Goal: Communication & Community: Participate in discussion

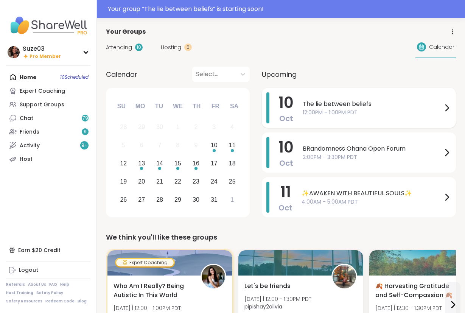
click at [447, 106] on icon at bounding box center [447, 108] width 3 height 6
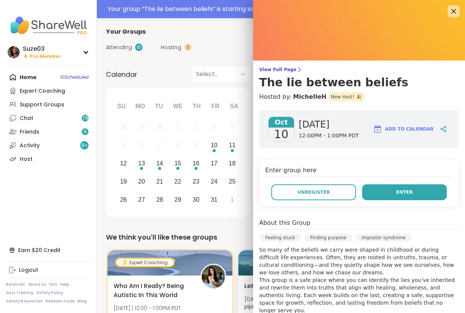
click at [396, 190] on button "Enter" at bounding box center [404, 192] width 85 height 16
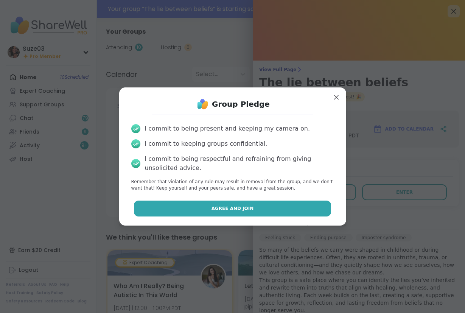
click at [287, 210] on button "Agree and Join" at bounding box center [232, 209] width 197 height 16
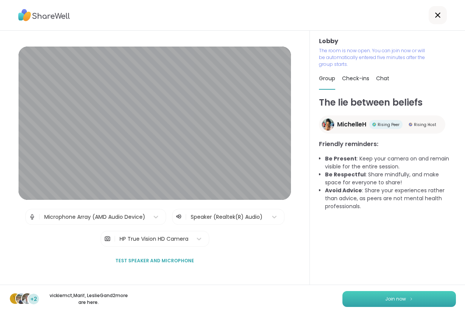
click at [407, 304] on button "Join now" at bounding box center [400, 299] width 114 height 16
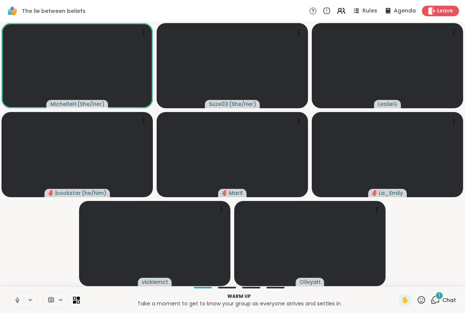
click at [422, 299] on icon at bounding box center [421, 299] width 9 height 9
click at [447, 277] on span "🎉" at bounding box center [450, 280] width 8 height 9
click at [423, 302] on icon at bounding box center [421, 299] width 9 height 9
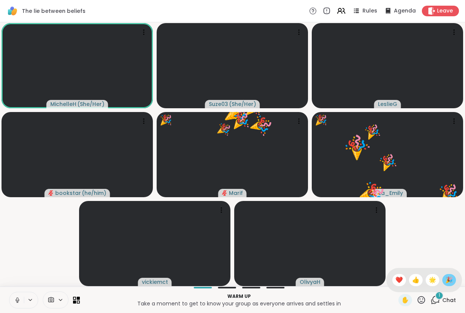
click at [448, 279] on span "🎉" at bounding box center [450, 280] width 8 height 9
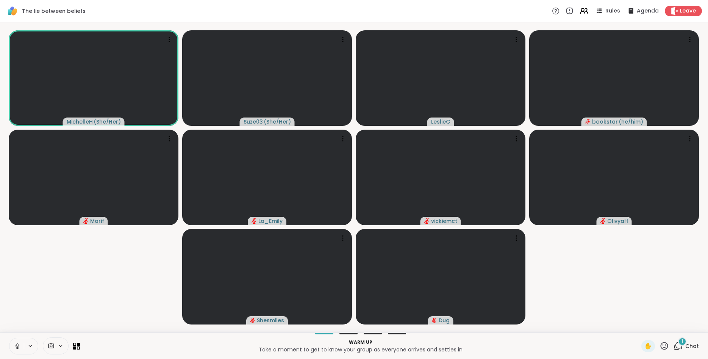
click at [465, 313] on icon at bounding box center [663, 345] width 9 height 9
click at [465, 313] on icon at bounding box center [677, 345] width 9 height 9
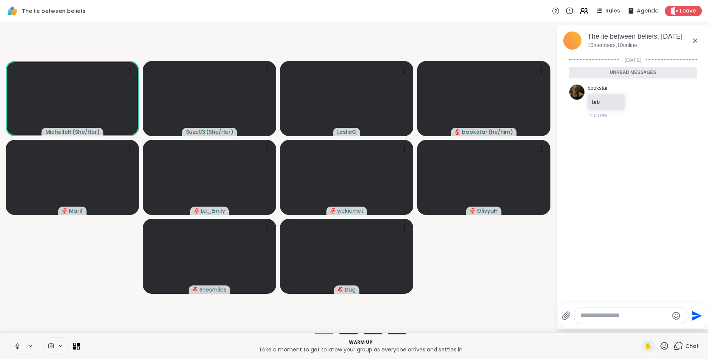
click at [465, 313] on textarea "Type your message" at bounding box center [624, 315] width 88 height 8
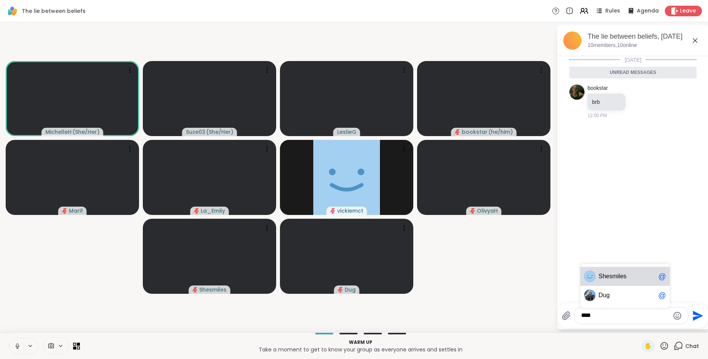
click at [465, 273] on span "She smiles" at bounding box center [626, 276] width 57 height 8
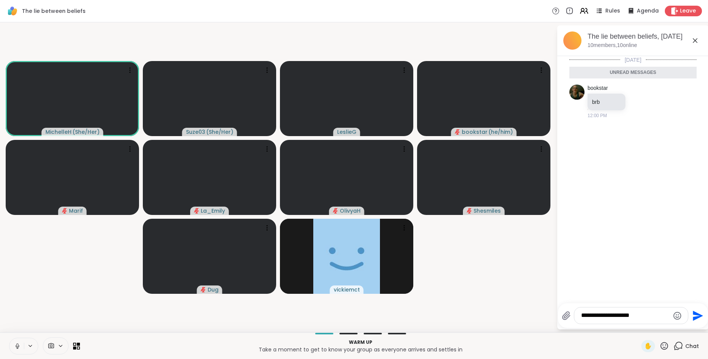
type textarea "**********"
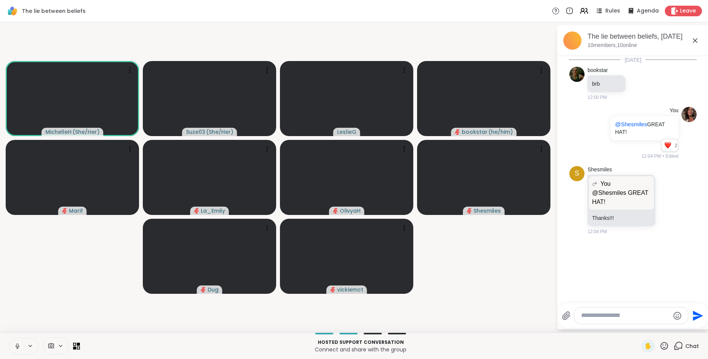
click at [15, 313] on icon at bounding box center [17, 345] width 7 height 7
click at [465, 313] on span "✋" at bounding box center [648, 345] width 8 height 9
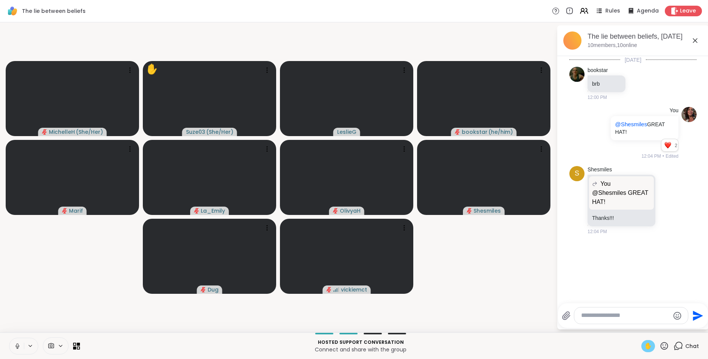
click at [465, 313] on span "✋" at bounding box center [648, 345] width 8 height 9
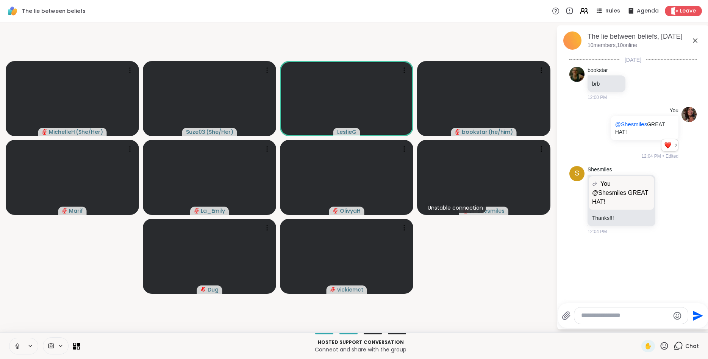
click at [16, 313] on icon at bounding box center [18, 346] width 4 height 2
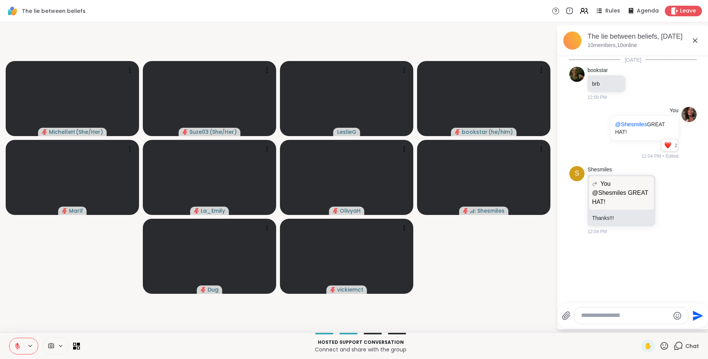
click at [16, 313] on icon at bounding box center [17, 345] width 7 height 7
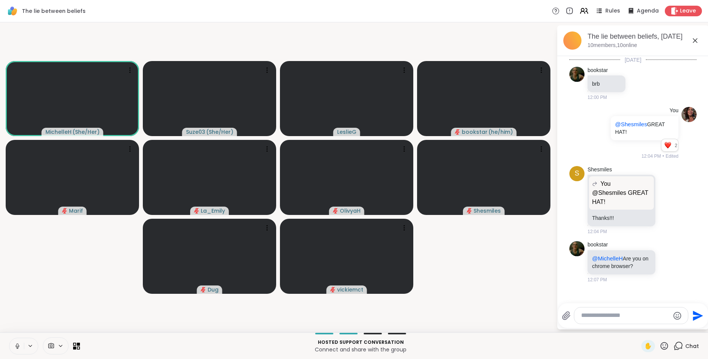
click at [17, 313] on icon at bounding box center [17, 345] width 7 height 7
click at [17, 313] on icon at bounding box center [17, 345] width 5 height 5
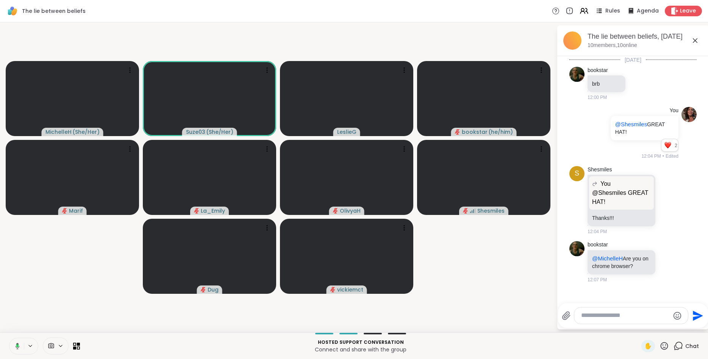
click at [17, 313] on icon at bounding box center [17, 345] width 2 height 3
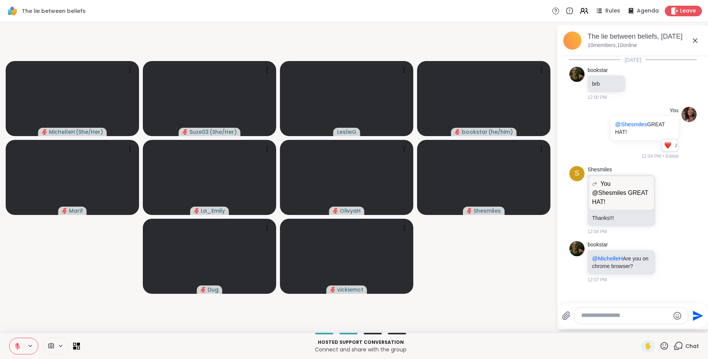
click at [17, 313] on icon at bounding box center [17, 345] width 5 height 5
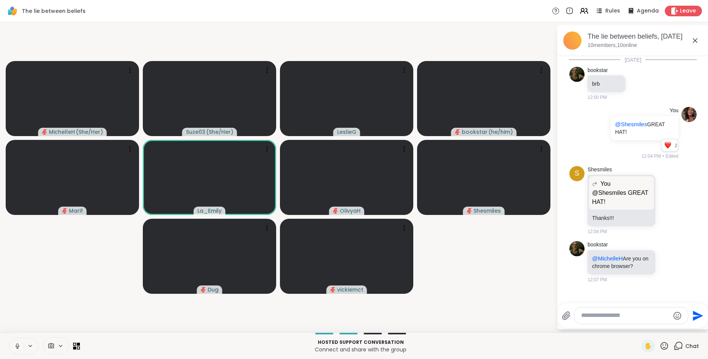
click at [17, 313] on icon at bounding box center [17, 345] width 7 height 7
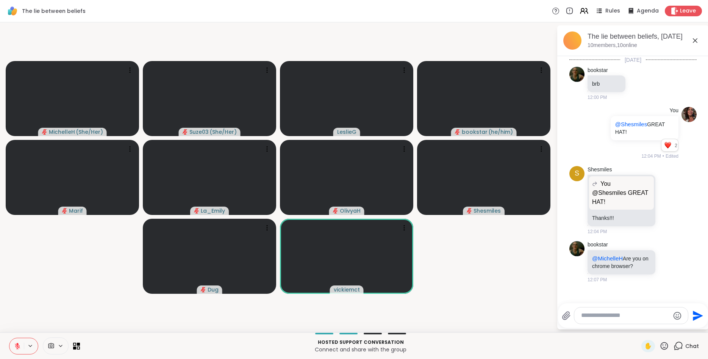
click at [465, 313] on icon at bounding box center [663, 345] width 9 height 9
click at [465, 313] on span "❤️" at bounding box center [642, 325] width 8 height 9
click at [465, 313] on icon at bounding box center [664, 346] width 8 height 8
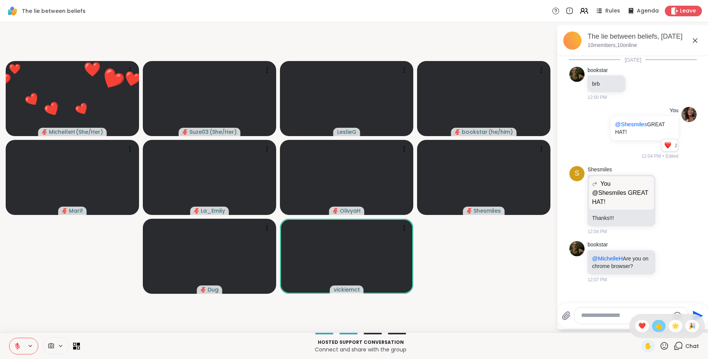
click at [465, 313] on div "👍" at bounding box center [659, 326] width 14 height 12
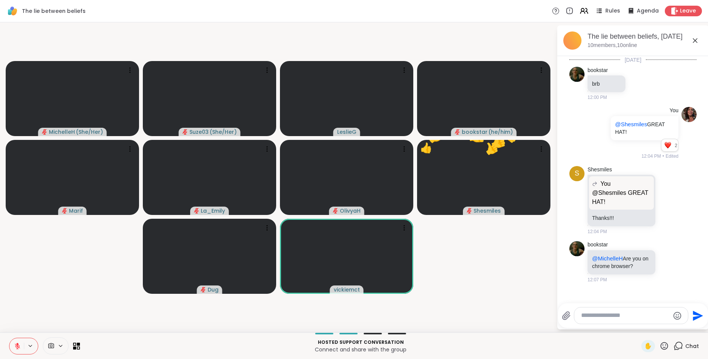
click at [465, 313] on icon at bounding box center [663, 345] width 9 height 9
click at [465, 313] on span "👍" at bounding box center [659, 325] width 8 height 9
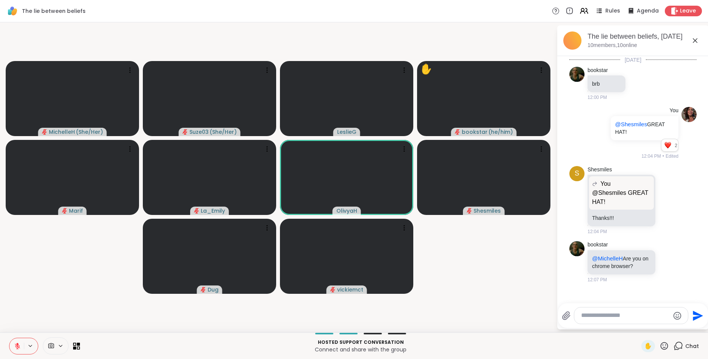
click at [465, 313] on icon at bounding box center [678, 345] width 7 height 7
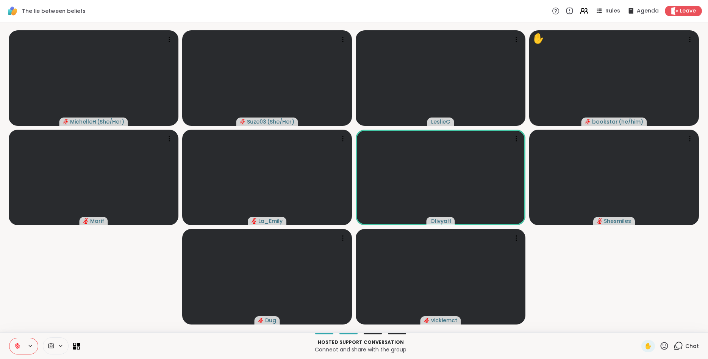
click at [465, 313] on icon at bounding box center [663, 345] width 9 height 9
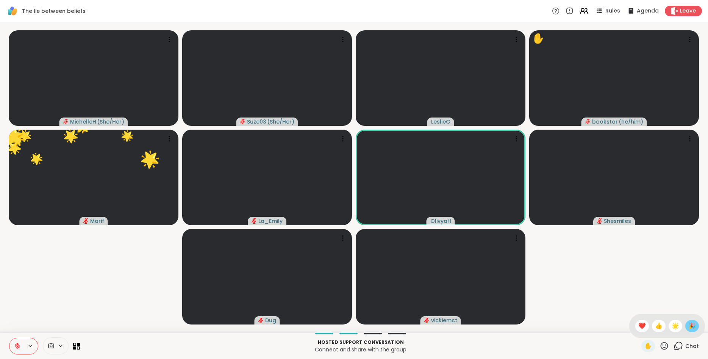
click at [465, 313] on span "🎉" at bounding box center [692, 325] width 8 height 9
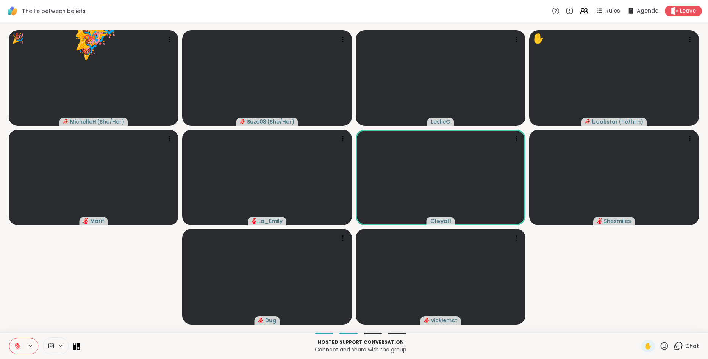
click at [465, 313] on icon at bounding box center [663, 345] width 9 height 9
click at [465, 313] on span "❤️" at bounding box center [642, 325] width 8 height 9
click at [465, 313] on icon at bounding box center [663, 345] width 9 height 9
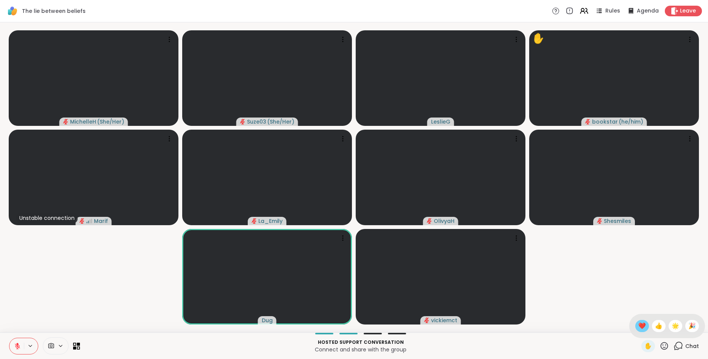
click at [465, 313] on span "❤️" at bounding box center [642, 325] width 8 height 9
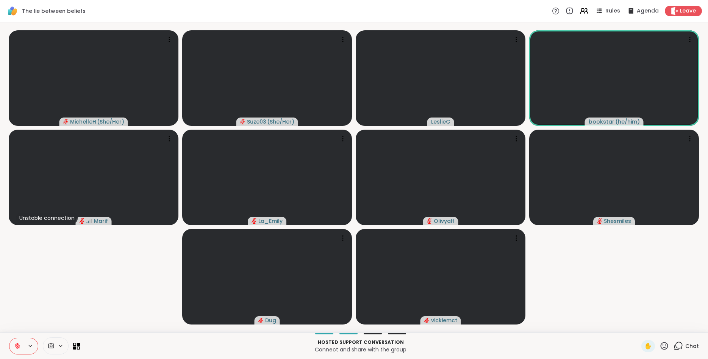
click at [14, 313] on icon at bounding box center [17, 345] width 7 height 7
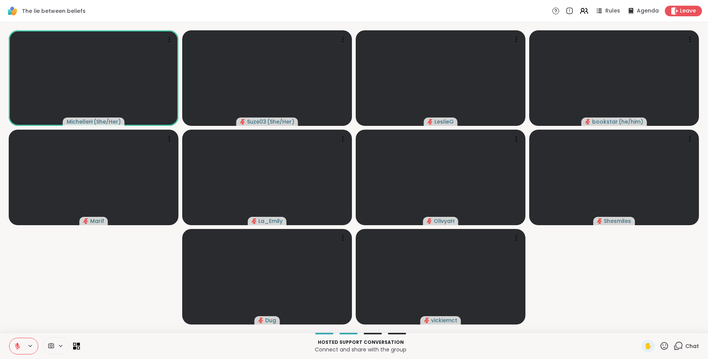
click at [465, 313] on icon at bounding box center [663, 345] width 9 height 9
click at [465, 313] on div "[PERSON_NAME] ( She/Her ) Suze03 ( She/Her ) LeslieG bookstar ( he/him ) [PERSO…" at bounding box center [354, 177] width 708 height 310
click at [465, 313] on icon at bounding box center [677, 345] width 9 height 9
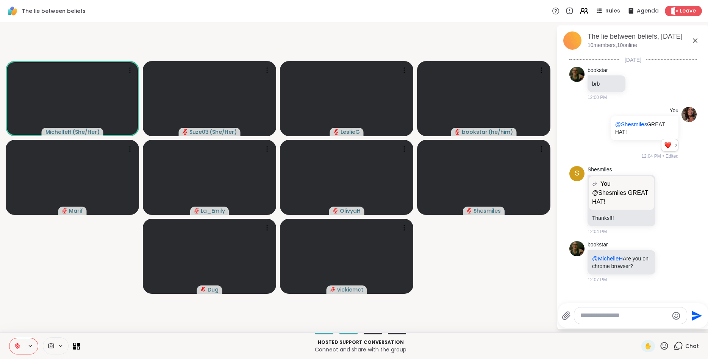
click at [465, 40] on icon at bounding box center [694, 40] width 9 height 9
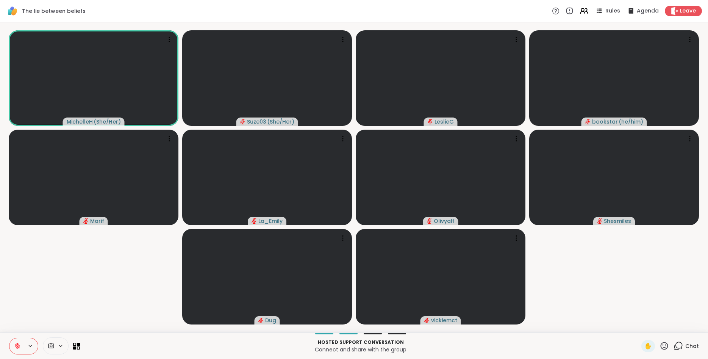
click at [19, 313] on icon at bounding box center [17, 345] width 7 height 7
click at [465, 313] on span "✋" at bounding box center [648, 345] width 8 height 9
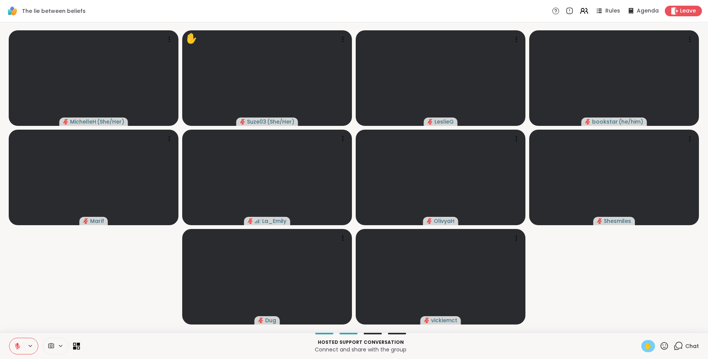
click at [21, 313] on button at bounding box center [16, 346] width 14 height 16
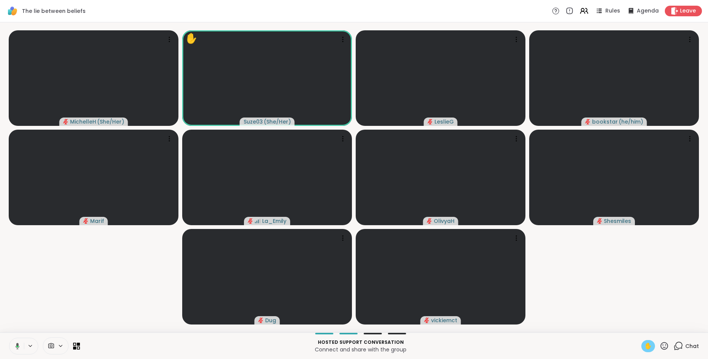
click at [465, 313] on span "✋" at bounding box center [648, 345] width 8 height 9
click at [17, 313] on icon at bounding box center [17, 348] width 2 height 0
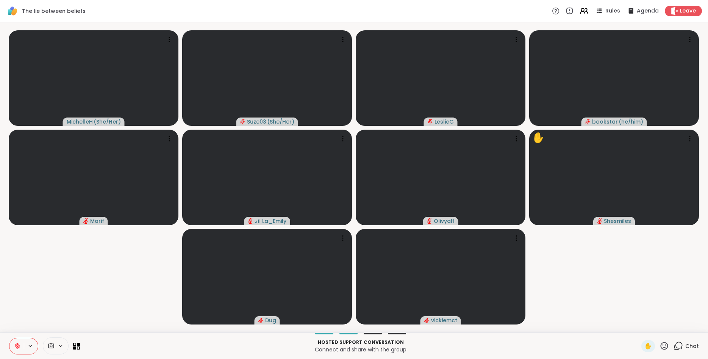
click at [465, 313] on icon at bounding box center [663, 345] width 9 height 9
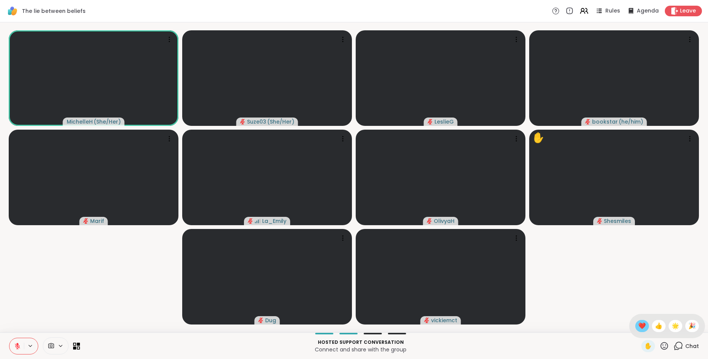
click at [465, 313] on span "❤️" at bounding box center [642, 325] width 8 height 9
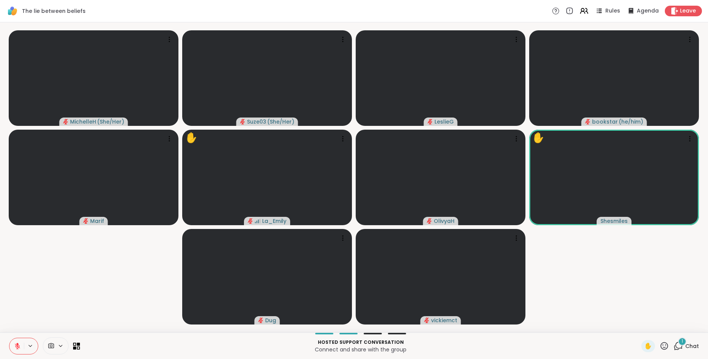
click at [465, 313] on icon at bounding box center [664, 346] width 8 height 8
click at [465, 313] on span "🌟" at bounding box center [675, 325] width 8 height 9
click at [465, 313] on icon at bounding box center [663, 345] width 9 height 9
click at [465, 313] on span "👍" at bounding box center [659, 325] width 8 height 9
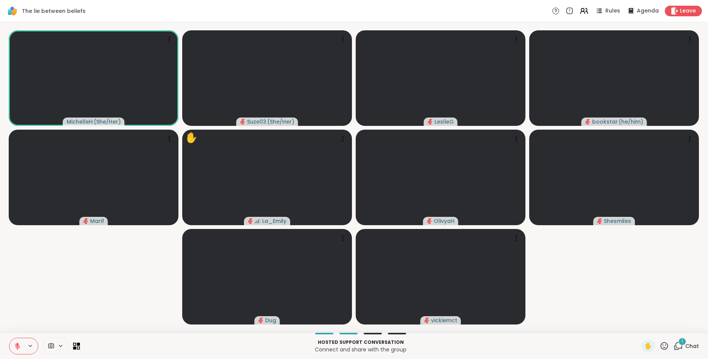
click at [465, 313] on icon at bounding box center [663, 345] width 9 height 9
click at [465, 313] on span "🎉" at bounding box center [692, 325] width 8 height 9
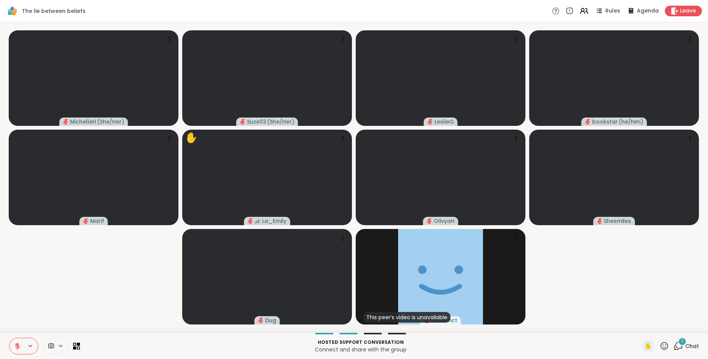
click at [465, 313] on icon at bounding box center [664, 346] width 8 height 8
click at [465, 313] on span "🎉" at bounding box center [692, 325] width 8 height 9
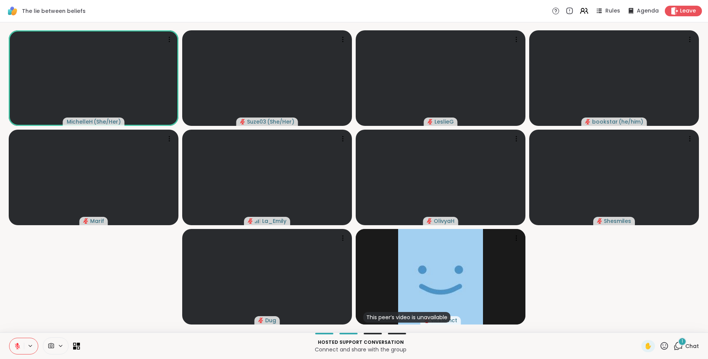
click at [465, 313] on icon at bounding box center [663, 345] width 9 height 9
click at [465, 313] on span "🌟" at bounding box center [675, 325] width 8 height 9
click at [465, 313] on icon at bounding box center [663, 345] width 9 height 9
click at [465, 313] on span "🎉" at bounding box center [692, 325] width 8 height 9
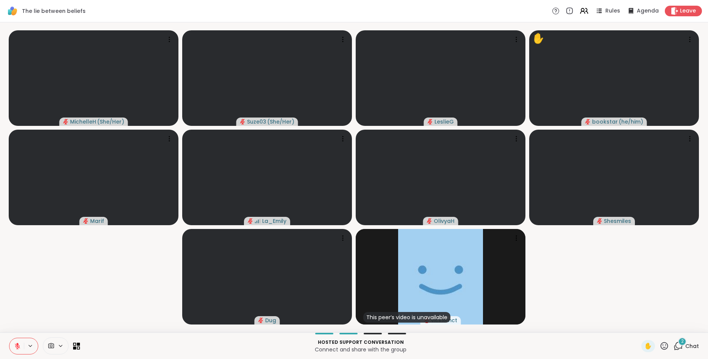
click at [465, 313] on icon at bounding box center [663, 345] width 9 height 9
click at [465, 313] on span "🎉" at bounding box center [692, 325] width 8 height 9
click at [19, 313] on icon at bounding box center [17, 345] width 7 height 7
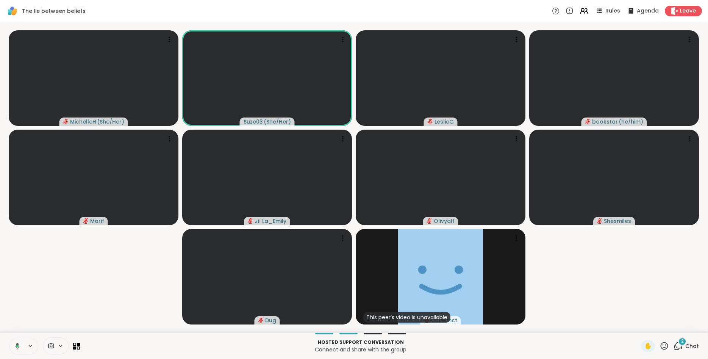
click at [20, 313] on button at bounding box center [16, 346] width 16 height 16
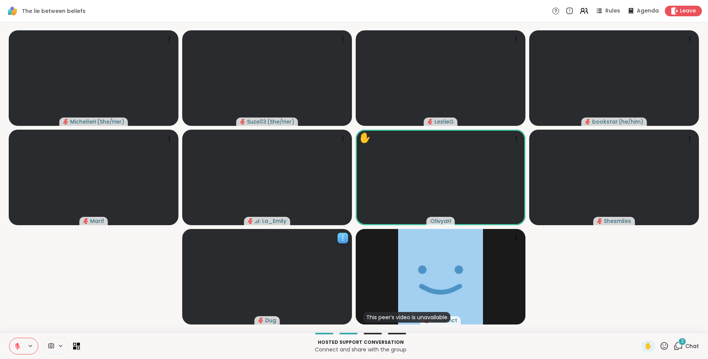
click at [343, 237] on icon at bounding box center [343, 238] width 8 height 8
click at [325, 240] on h4 "View Profile" at bounding box center [317, 243] width 32 height 8
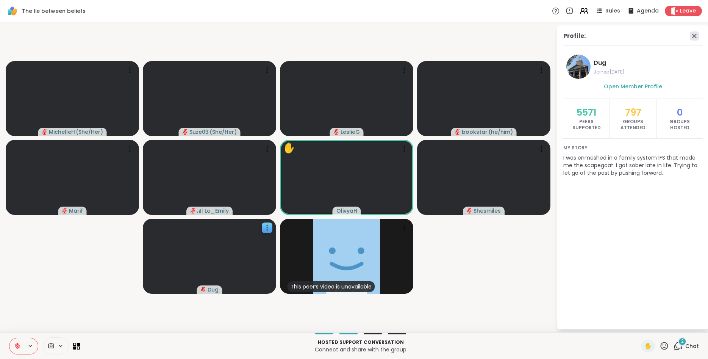
click at [465, 36] on icon at bounding box center [693, 35] width 9 height 9
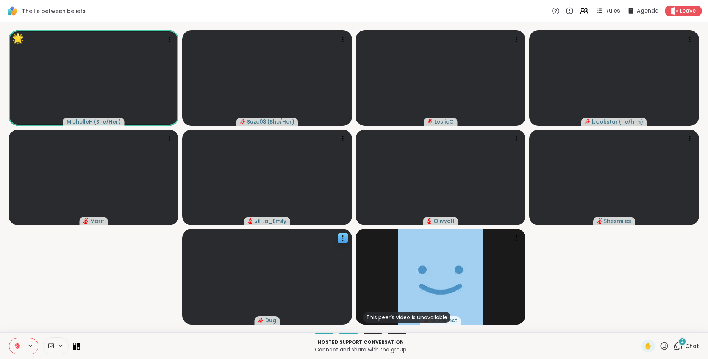
click at [465, 313] on icon at bounding box center [663, 345] width 9 height 9
click at [465, 313] on span "🎉" at bounding box center [692, 325] width 8 height 9
click at [465, 313] on icon at bounding box center [663, 345] width 9 height 9
click at [465, 313] on span "🎉" at bounding box center [692, 325] width 8 height 9
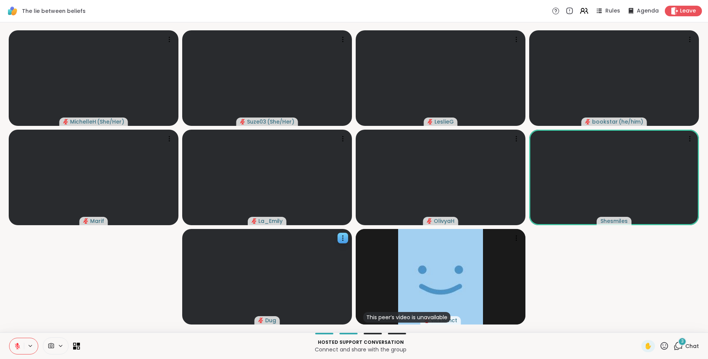
click at [465, 313] on icon at bounding box center [663, 345] width 9 height 9
click at [465, 313] on span "🎉" at bounding box center [692, 325] width 8 height 9
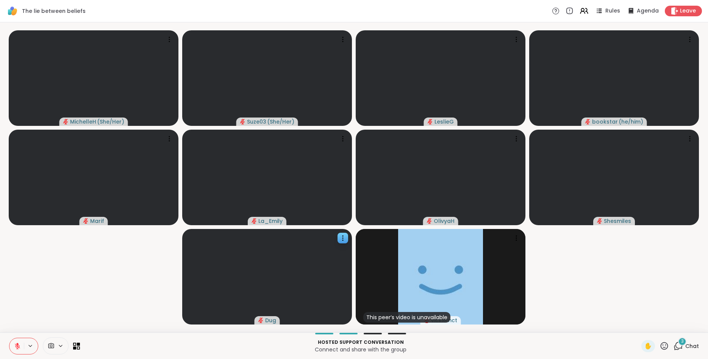
click at [465, 313] on icon at bounding box center [663, 345] width 9 height 9
click at [465, 313] on span "❤️" at bounding box center [642, 325] width 8 height 9
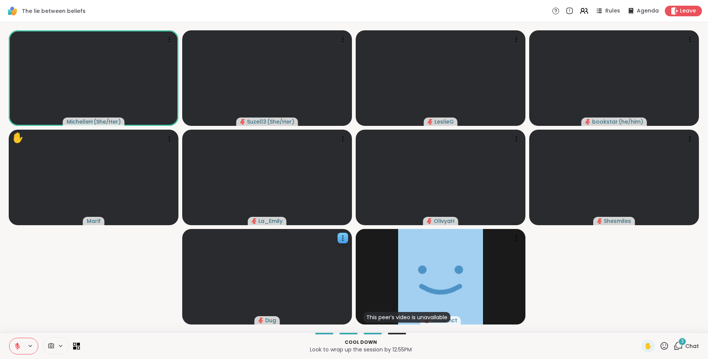
click at [465, 313] on div "3" at bounding box center [682, 341] width 8 height 8
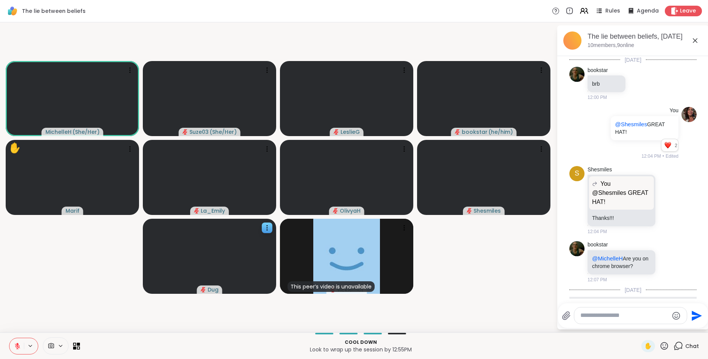
scroll to position [149, 0]
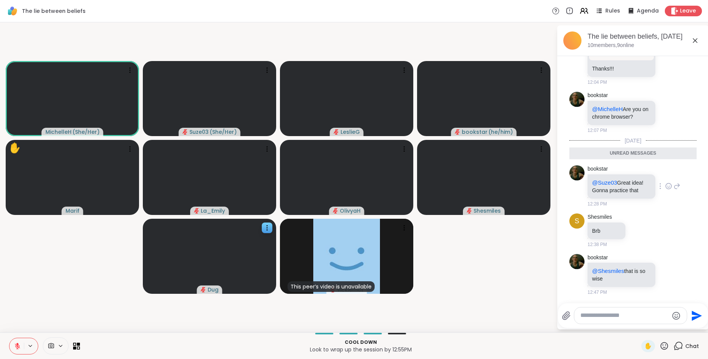
click at [465, 185] on icon at bounding box center [669, 185] width 0 height 0
click at [465, 174] on div "Select Reaction: Thumbs up" at bounding box center [591, 173] width 7 height 7
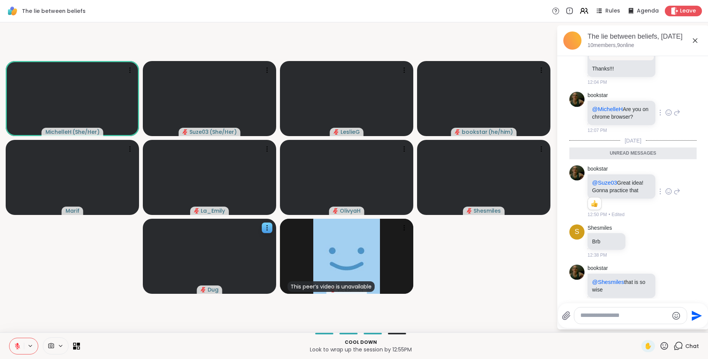
click at [465, 102] on div "bookstar @MichelleH Are you on chrome browser? 12:07 PM" at bounding box center [632, 113] width 127 height 48
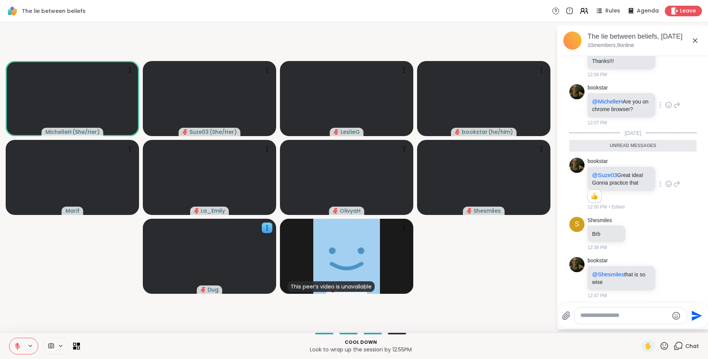
scroll to position [160, 0]
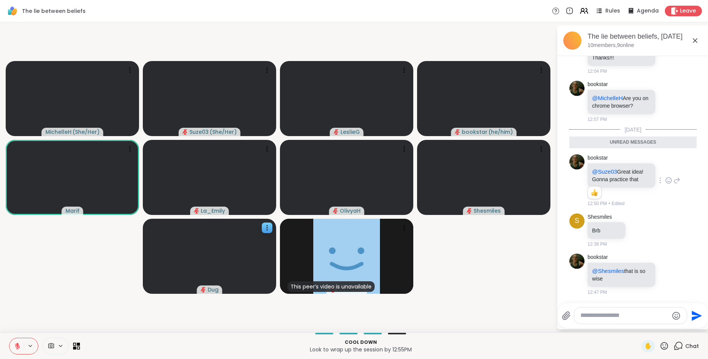
click at [465, 41] on icon at bounding box center [694, 40] width 9 height 9
